Goal: Communication & Community: Answer question/provide support

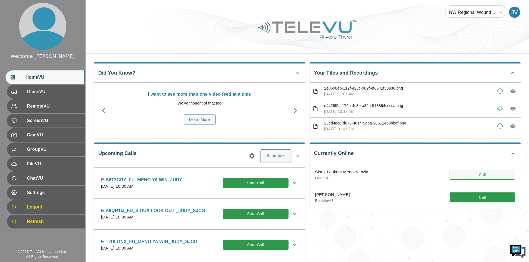
click at [462, 172] on button "Call" at bounding box center [481, 175] width 65 height 10
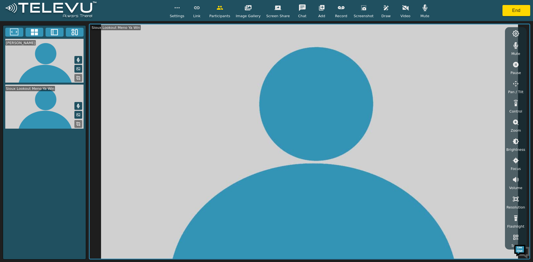
click at [31, 120] on video at bounding box center [44, 107] width 83 height 44
click at [516, 11] on button "End" at bounding box center [516, 10] width 28 height 11
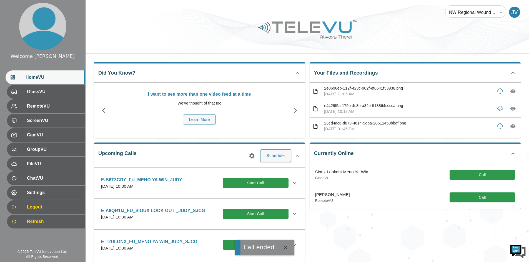
click at [369, 233] on div "Currently Online Sioux Lookout Meno Ya Win GlassVU Call [PERSON_NAME] RemoteVU …" at bounding box center [413, 210] width 216 height 145
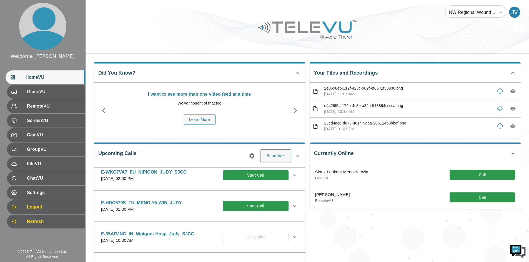
scroll to position [333, 0]
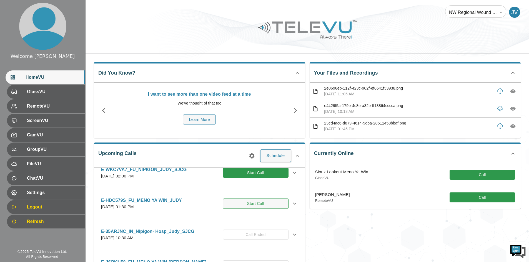
click at [239, 209] on button "Start Call" at bounding box center [255, 204] width 65 height 10
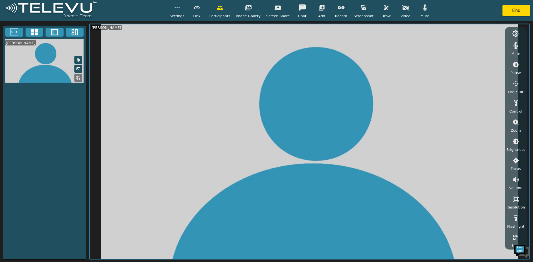
click at [51, 196] on div "[PERSON_NAME]" at bounding box center [44, 142] width 83 height 235
click at [511, 14] on button "End" at bounding box center [516, 10] width 28 height 11
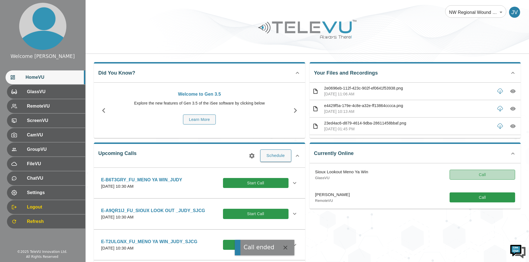
click at [483, 175] on button "Call" at bounding box center [481, 175] width 65 height 10
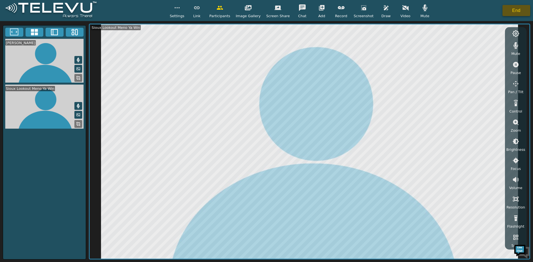
click at [520, 9] on button "End" at bounding box center [516, 10] width 28 height 11
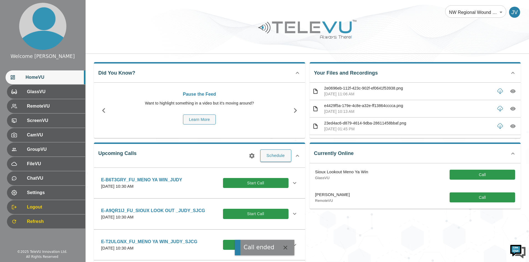
click at [32, 238] on div "Welcome [PERSON_NAME] HomeVU GlassVU RemoteVU ScreenVU CamVU GroupVU FileVU Cha…" at bounding box center [42, 122] width 85 height 245
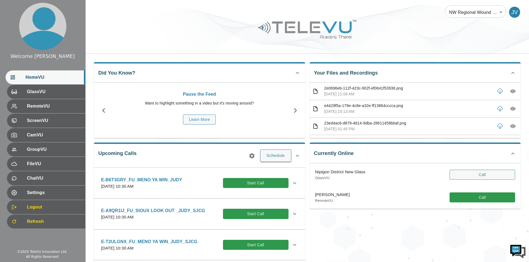
click at [478, 174] on button "Call" at bounding box center [481, 175] width 65 height 10
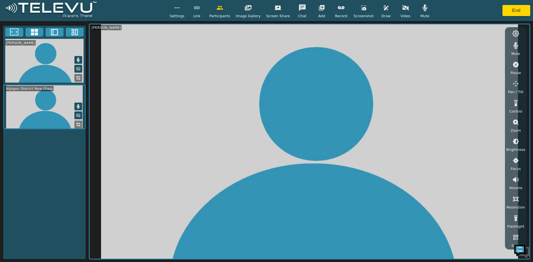
click at [60, 103] on video at bounding box center [44, 107] width 83 height 45
click at [191, 116] on video at bounding box center [310, 141] width 440 height 235
click at [77, 124] on rect at bounding box center [77, 123] width 1 height 1
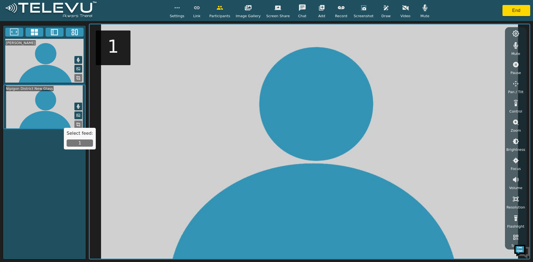
click at [84, 143] on button "1" at bounding box center [80, 143] width 26 height 7
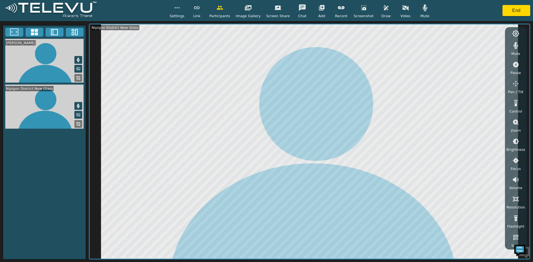
click at [361, 9] on icon "button" at bounding box center [363, 7] width 5 height 5
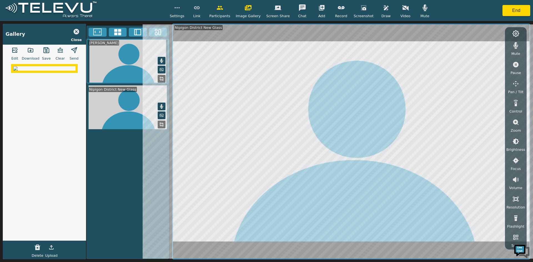
click at [31, 49] on icon "button" at bounding box center [30, 50] width 5 height 4
click at [31, 47] on icon "button" at bounding box center [30, 50] width 7 height 7
click at [460, 12] on div "Settings Link Participants Image Gallery Screen Share Chat Add Record Screensho…" at bounding box center [266, 10] width 533 height 21
click at [515, 121] on icon "button" at bounding box center [515, 122] width 7 height 7
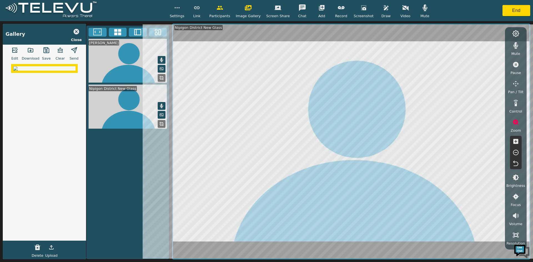
click at [514, 141] on icon "button" at bounding box center [515, 141] width 5 height 5
click at [513, 154] on icon "button" at bounding box center [515, 152] width 7 height 7
click at [514, 153] on icon "button" at bounding box center [515, 152] width 7 height 7
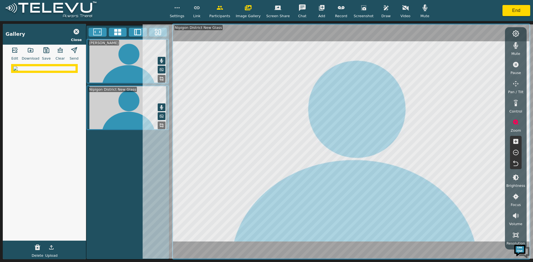
click at [106, 183] on div "Judy Vondrasek_SJCG Nipigon District New Glass" at bounding box center [127, 142] width 83 height 235
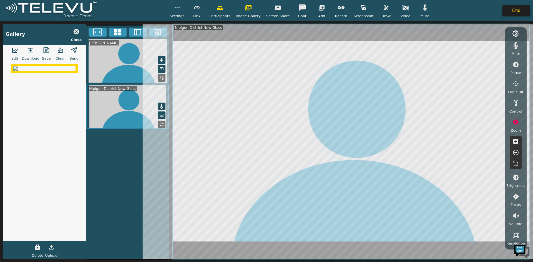
click at [518, 10] on button "End" at bounding box center [516, 10] width 28 height 11
